Goal: Register for event/course: Sign up to attend an event or enroll in a course

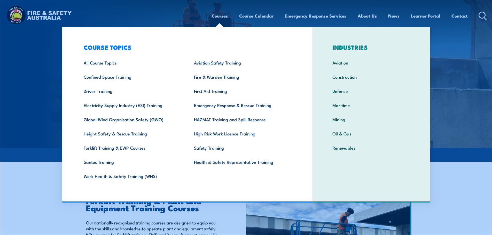
click at [124, 150] on link "Forklift Training & EWP Courses" at bounding box center [131, 148] width 110 height 14
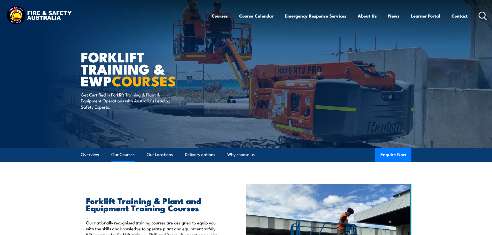
click at [125, 156] on link "Our Courses" at bounding box center [122, 155] width 23 height 14
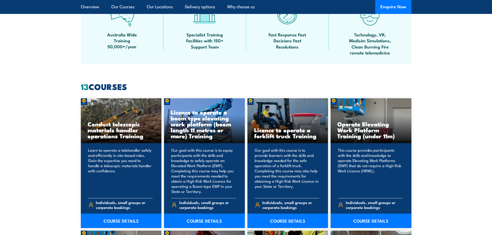
scroll to position [391, 0]
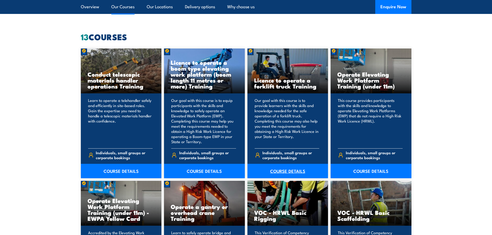
click at [290, 175] on link "COURSE DETAILS" at bounding box center [287, 171] width 81 height 14
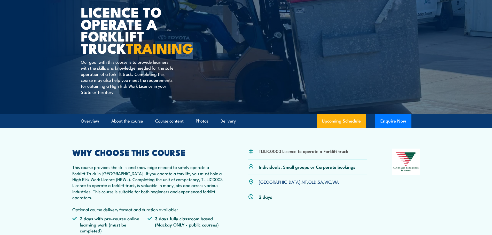
scroll to position [52, 0]
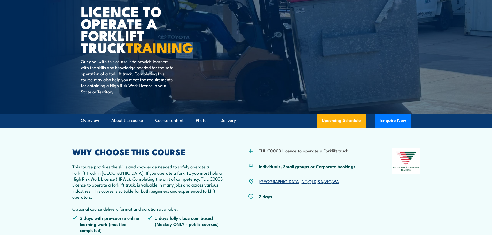
click at [318, 182] on link "SA" at bounding box center [320, 181] width 5 height 6
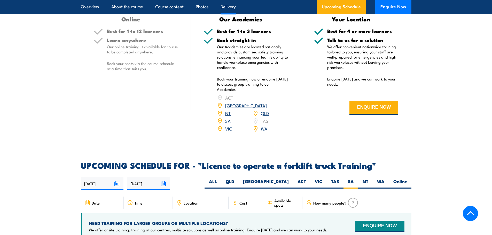
scroll to position [710, 0]
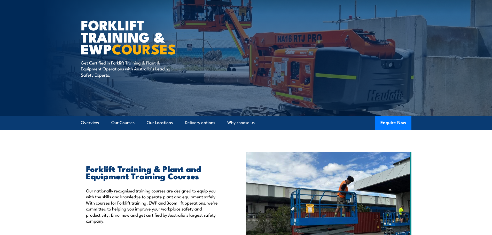
scroll to position [31, 0]
